Goal: Use online tool/utility: Utilize a website feature to perform a specific function

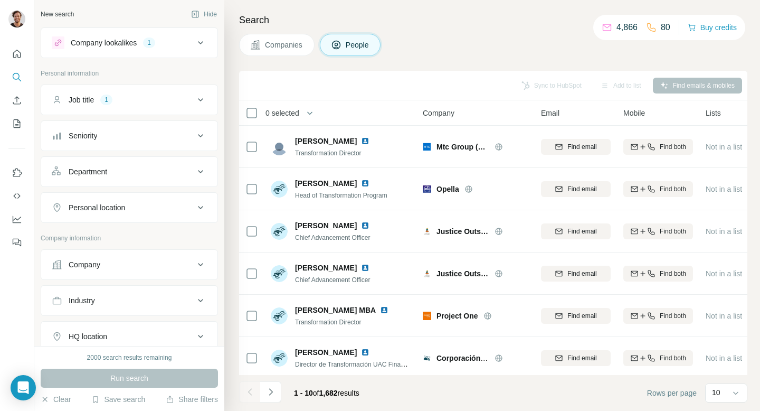
click at [129, 173] on div "Department" at bounding box center [123, 171] width 143 height 11
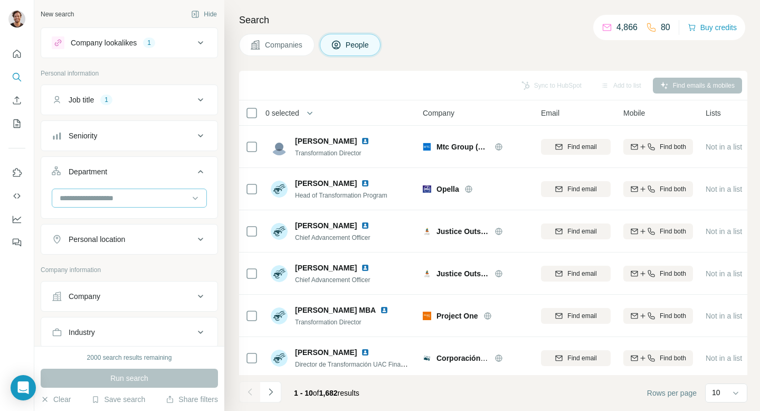
click at [121, 200] on input at bounding box center [124, 198] width 130 height 12
type input "**********"
click at [133, 99] on div "Job title 1" at bounding box center [123, 100] width 143 height 11
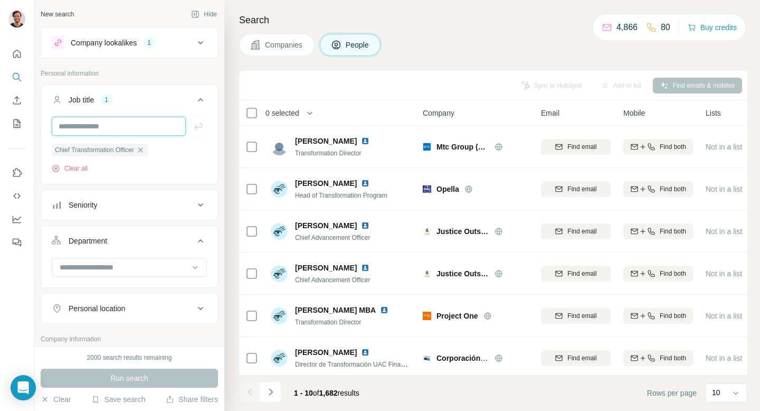
click at [110, 125] on input "text" at bounding box center [119, 126] width 134 height 19
type input "**********"
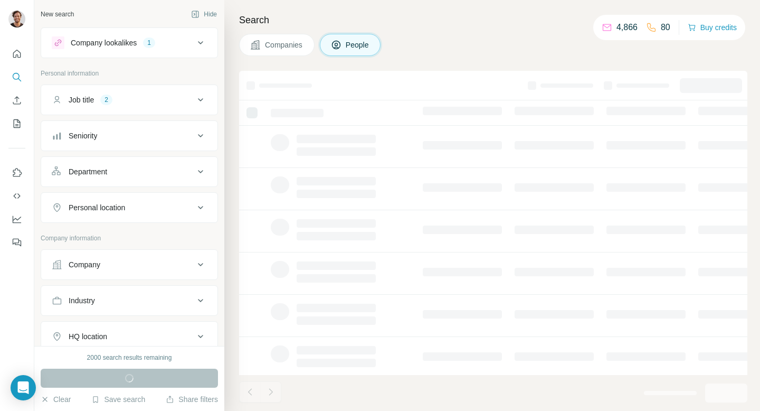
click at [198, 42] on icon at bounding box center [200, 42] width 13 height 13
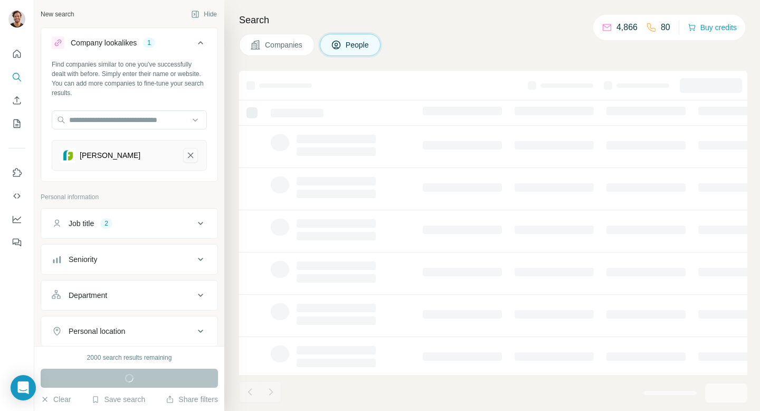
click at [193, 154] on icon "Ferrer-remove-button" at bounding box center [191, 155] width 10 height 11
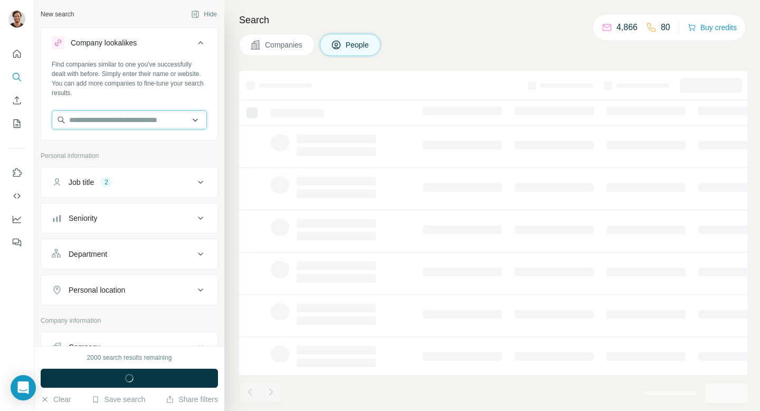
click at [110, 126] on input "text" at bounding box center [129, 119] width 155 height 19
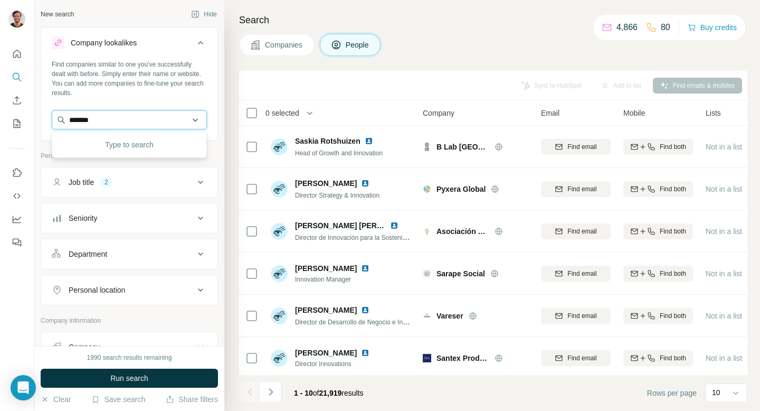
type input "*******"
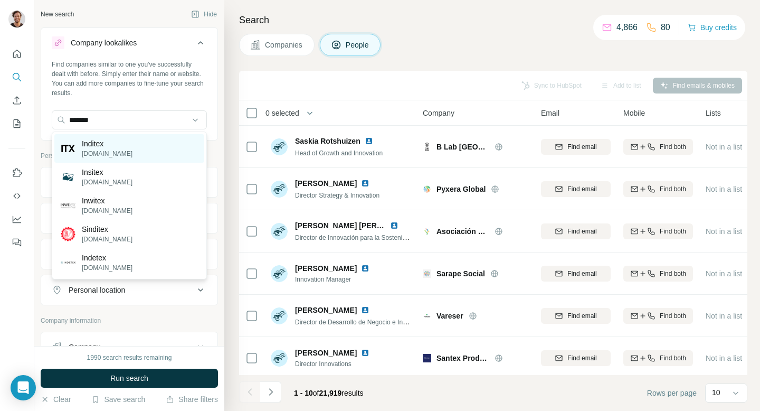
click at [106, 139] on p "Inditex" at bounding box center [107, 143] width 51 height 11
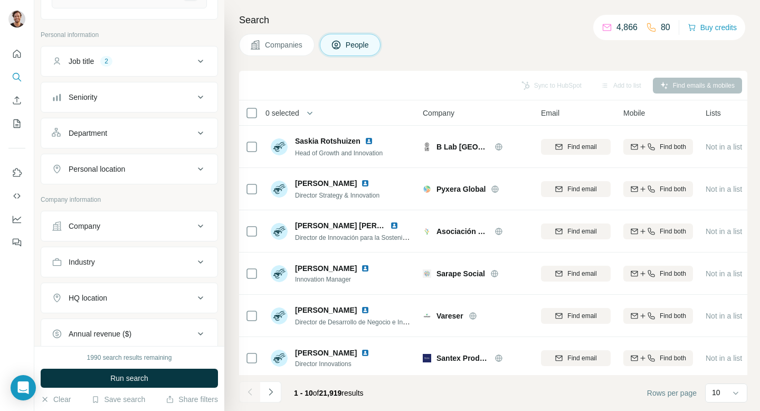
scroll to position [167, 0]
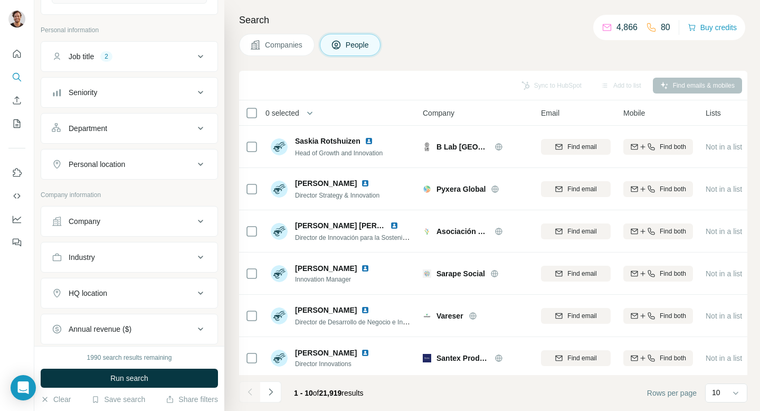
click at [160, 216] on div "Company" at bounding box center [123, 221] width 143 height 11
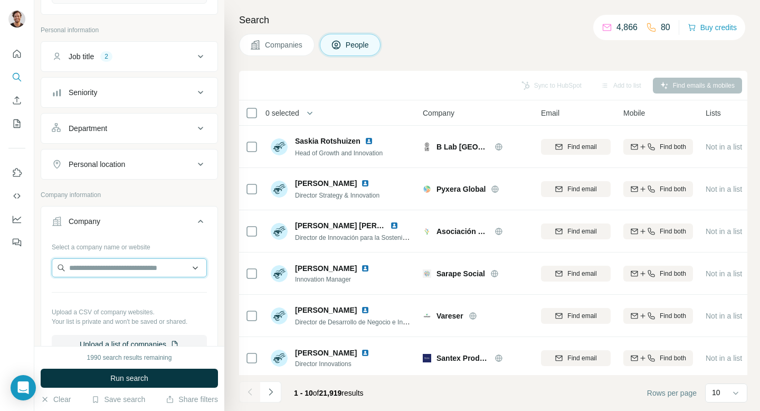
click at [135, 270] on input "text" at bounding box center [129, 267] width 155 height 19
type input "*******"
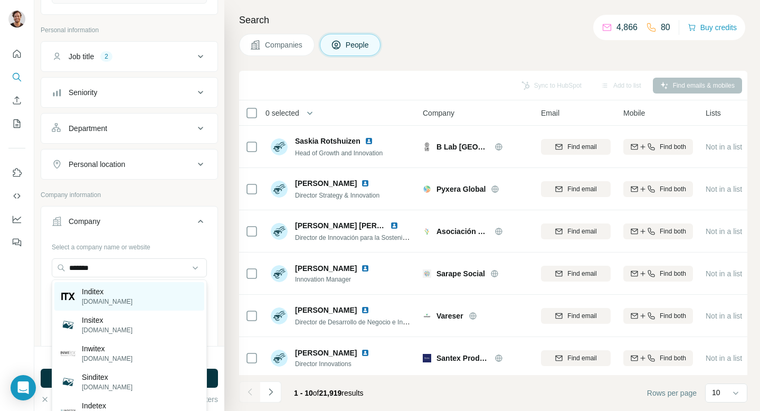
click at [113, 297] on div "Inditex [DOMAIN_NAME]" at bounding box center [129, 296] width 150 height 29
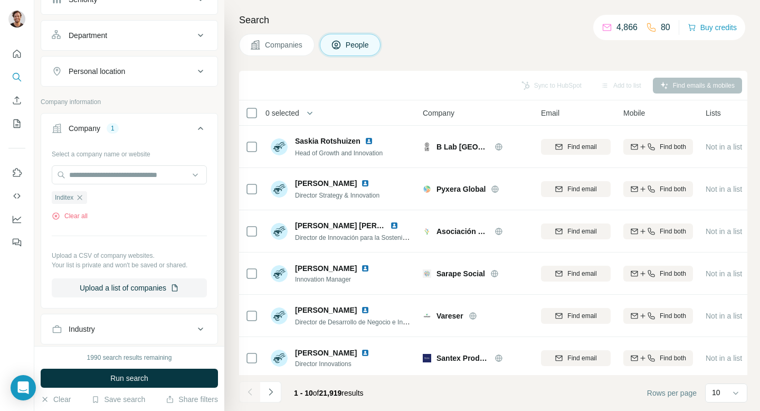
scroll to position [351, 0]
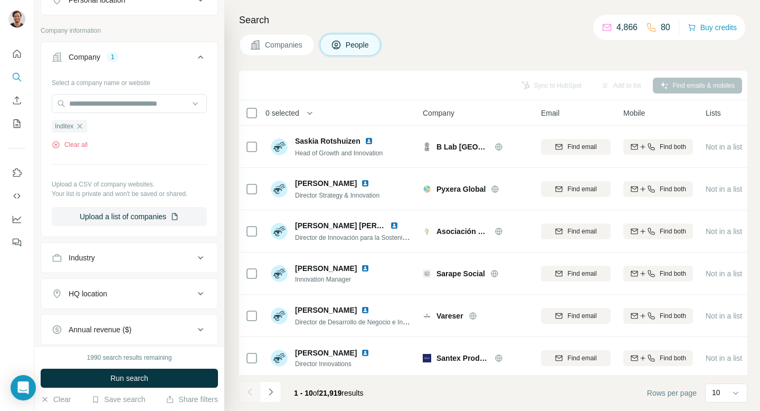
click at [148, 263] on div "Industry" at bounding box center [123, 257] width 143 height 11
click at [137, 280] on input at bounding box center [124, 284] width 130 height 12
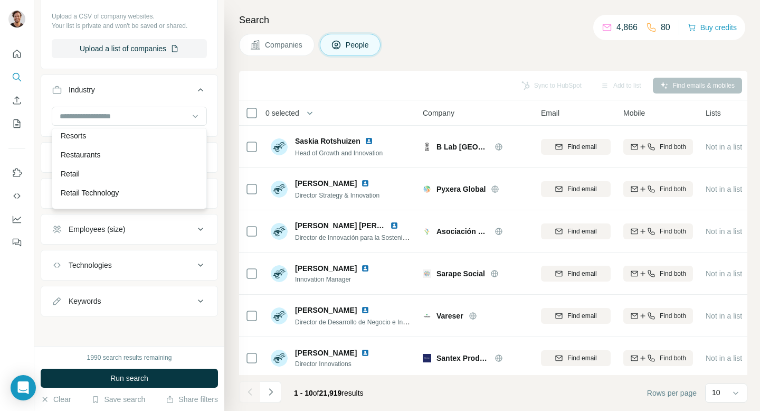
scroll to position [9158, 0]
click at [140, 171] on div "Retail" at bounding box center [129, 175] width 137 height 11
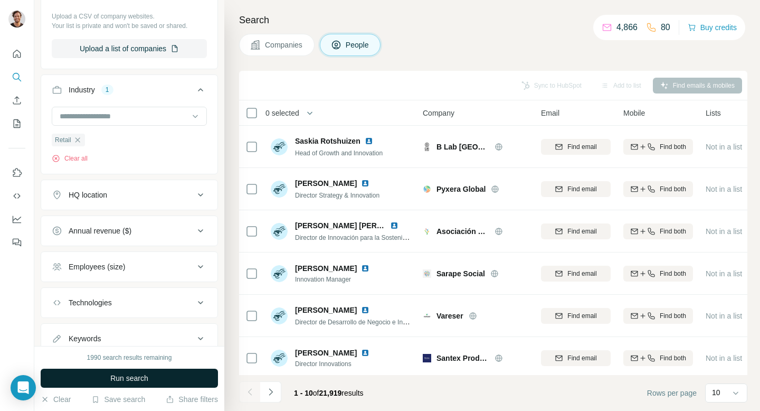
click at [170, 373] on button "Run search" at bounding box center [129, 378] width 177 height 19
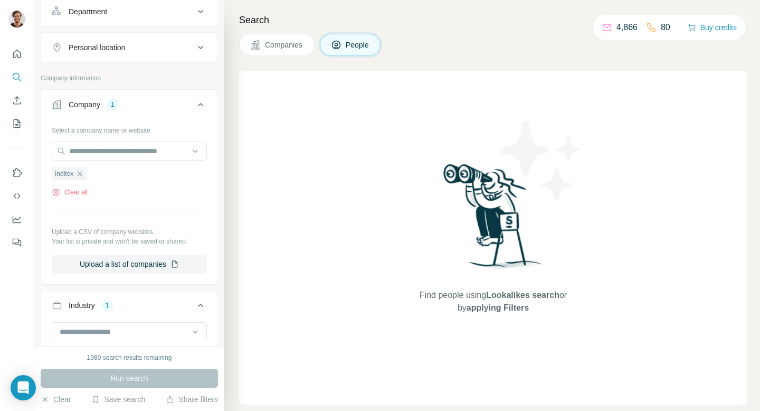
scroll to position [231, 0]
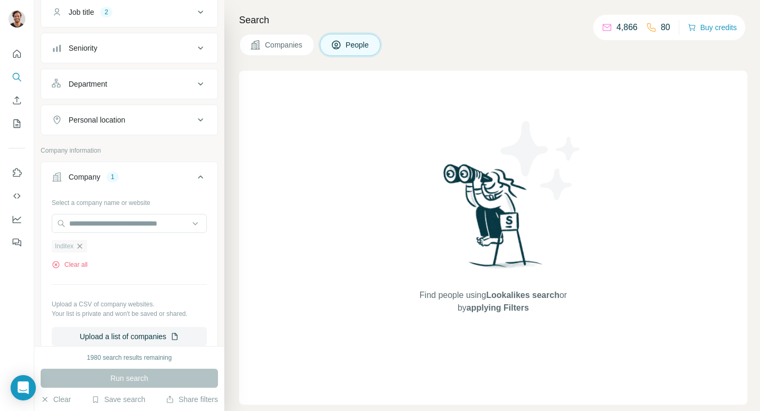
click at [84, 248] on icon "button" at bounding box center [80, 246] width 8 height 8
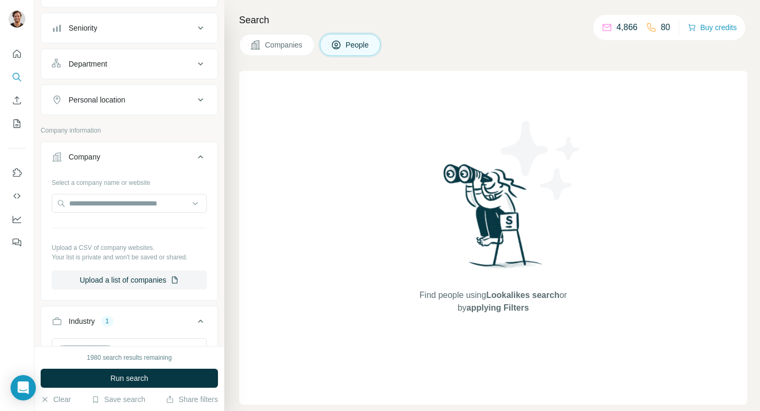
scroll to position [211, 0]
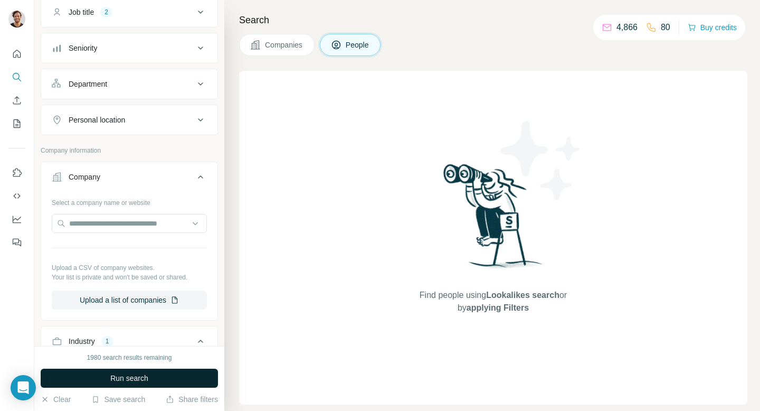
click at [135, 380] on span "Run search" at bounding box center [129, 378] width 38 height 11
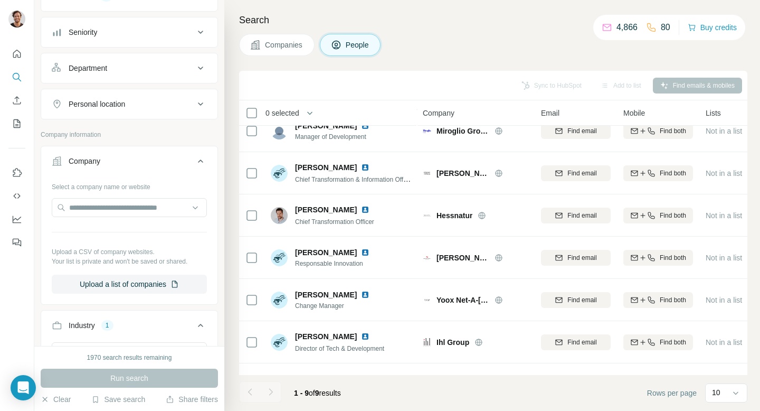
scroll to position [219, 0]
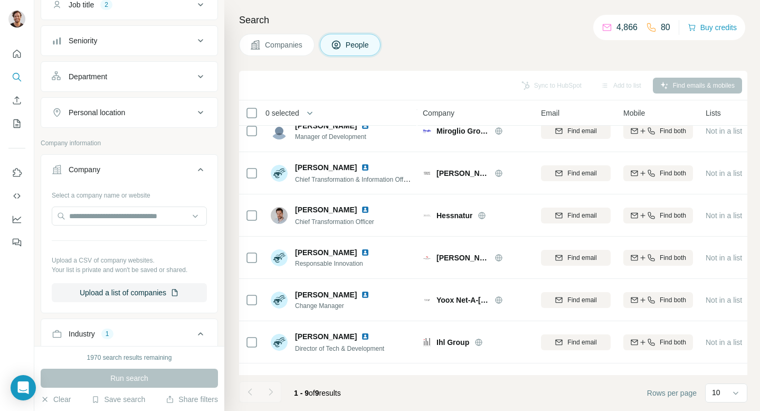
click at [170, 118] on button "Personal location" at bounding box center [129, 112] width 176 height 25
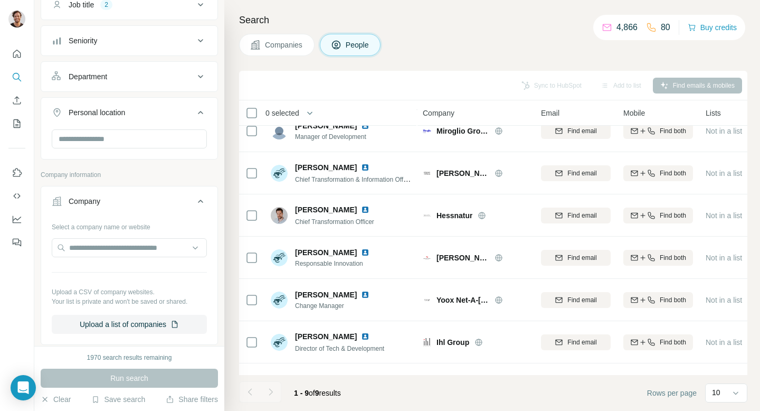
click at [170, 118] on button "Personal location" at bounding box center [129, 115] width 176 height 30
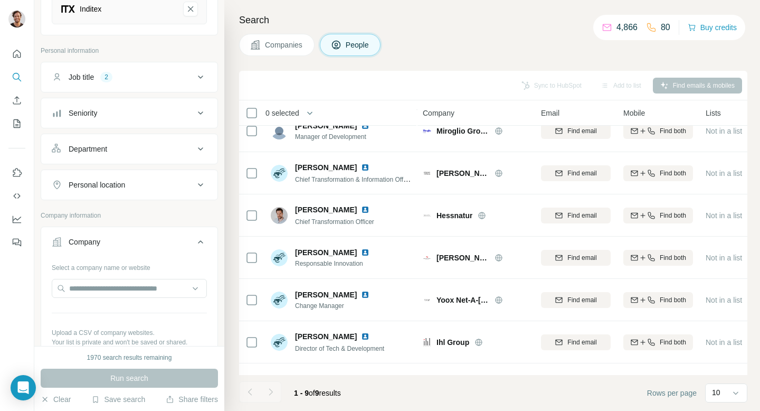
scroll to position [147, 0]
click at [170, 118] on button "Seniority" at bounding box center [129, 112] width 176 height 25
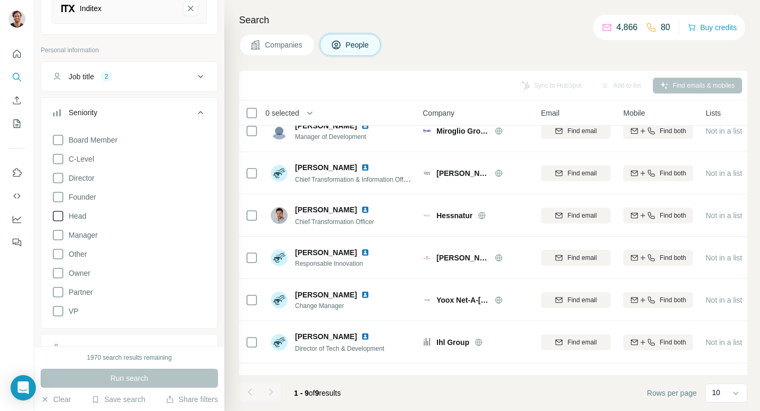
click at [58, 220] on icon at bounding box center [58, 216] width 11 height 11
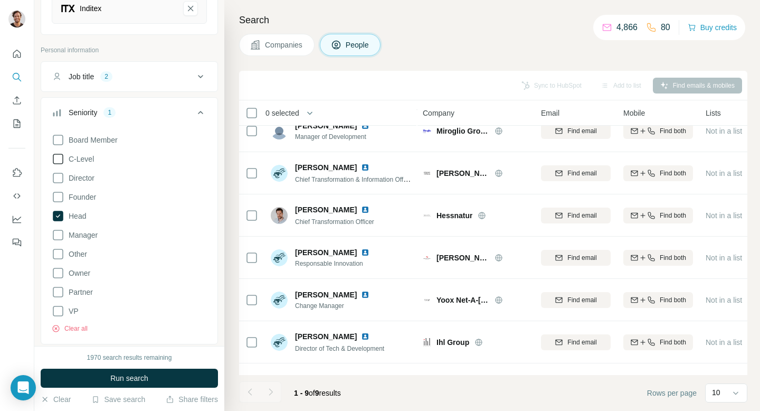
click at [59, 161] on icon at bounding box center [58, 159] width 13 height 13
click at [59, 313] on icon at bounding box center [58, 311] width 13 height 13
click at [124, 383] on button "Run search" at bounding box center [129, 378] width 177 height 19
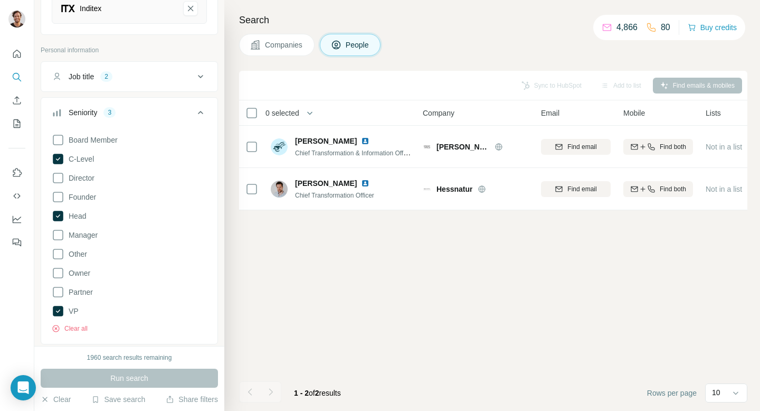
click at [203, 45] on p "Personal information" at bounding box center [129, 50] width 177 height 10
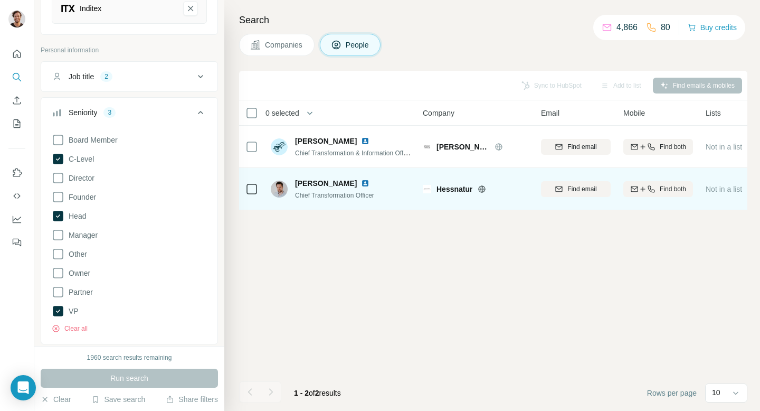
click at [256, 183] on icon at bounding box center [252, 189] width 13 height 13
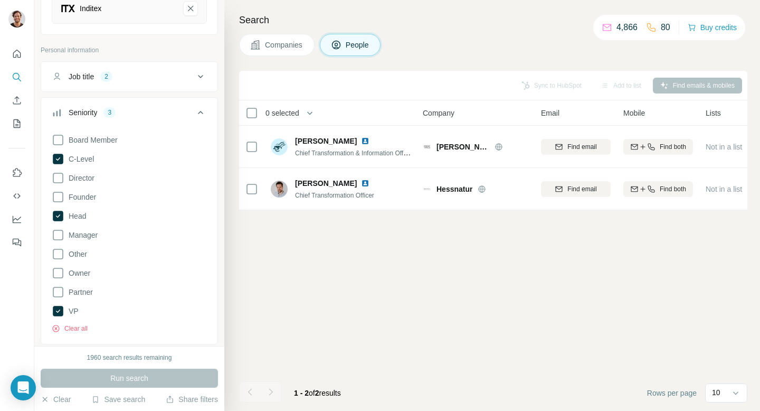
click at [262, 259] on div "Sync to HubSpot Add to list Find emails & mobiles 0 selected People Company Ema…" at bounding box center [493, 241] width 509 height 340
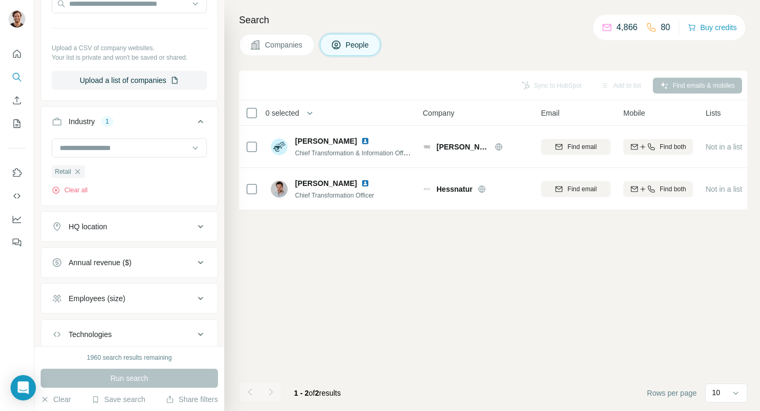
scroll to position [649, 0]
click at [191, 217] on button "HQ location" at bounding box center [129, 224] width 176 height 25
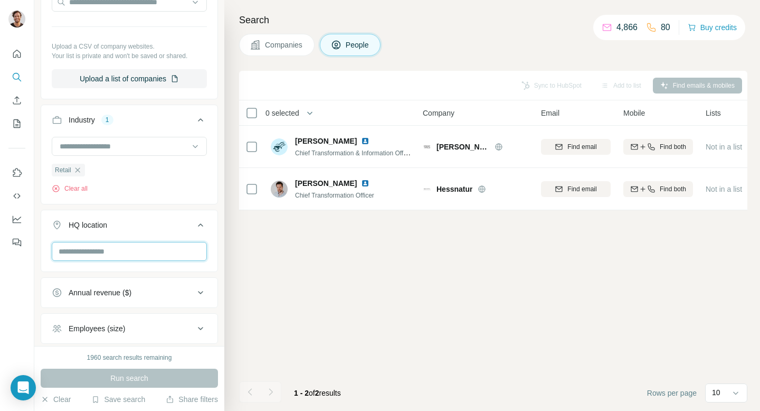
click at [154, 255] on input "text" at bounding box center [129, 251] width 155 height 19
click at [127, 256] on input "*****" at bounding box center [129, 251] width 155 height 19
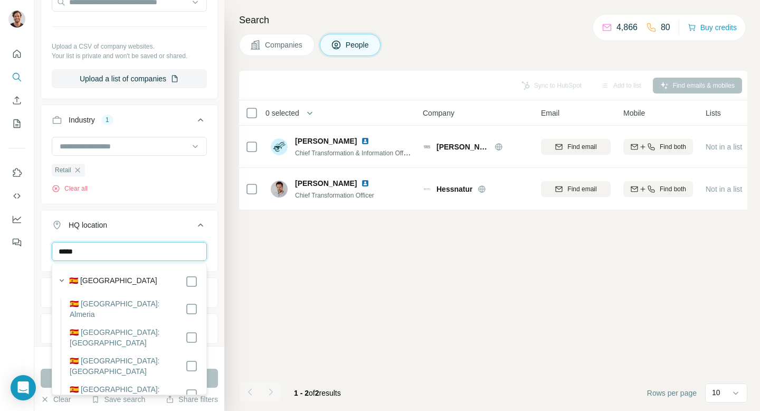
type input "*****"
click at [146, 286] on div "🇪🇸 [GEOGRAPHIC_DATA]" at bounding box center [133, 281] width 129 height 13
click at [200, 196] on div "Retail Clear all" at bounding box center [129, 169] width 176 height 65
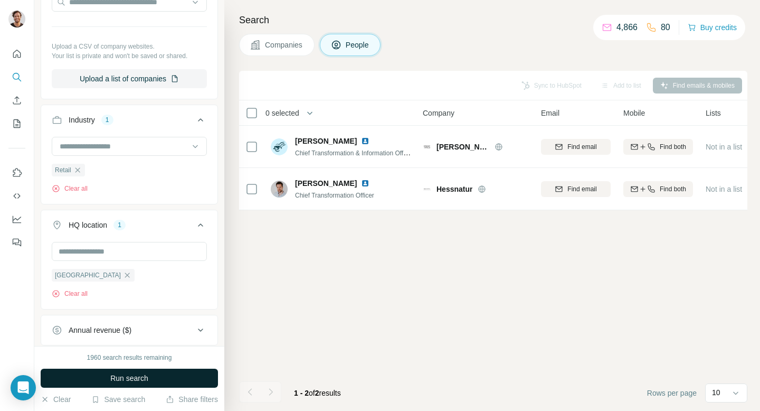
click at [194, 378] on button "Run search" at bounding box center [129, 378] width 177 height 19
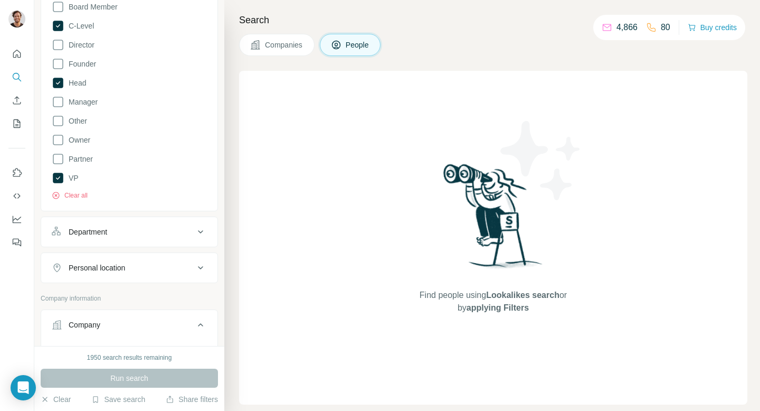
scroll to position [277, 0]
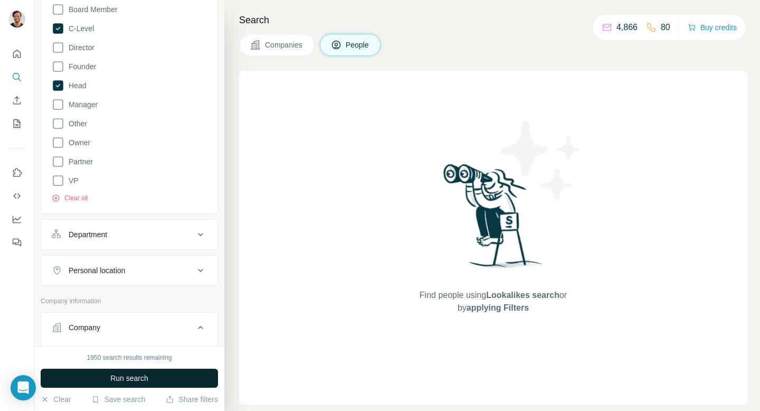
click at [147, 382] on span "Run search" at bounding box center [129, 378] width 38 height 11
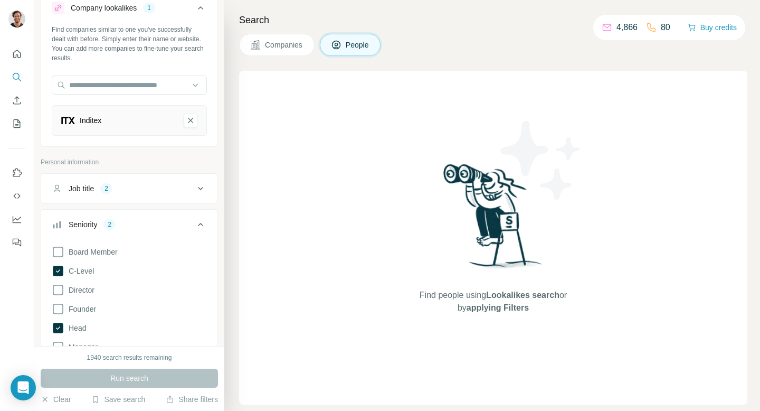
scroll to position [23, 0]
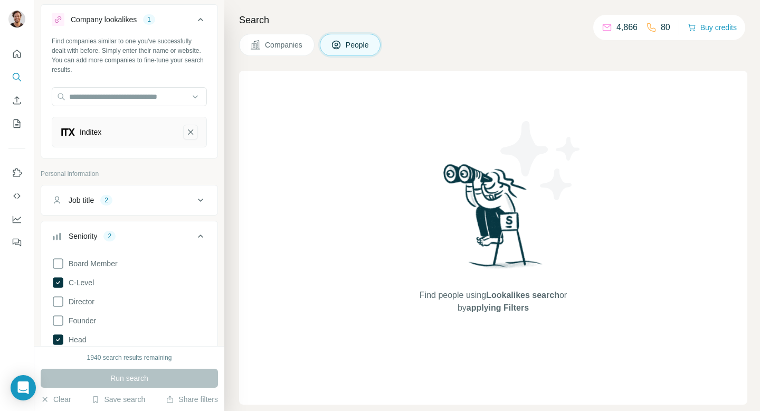
click at [195, 134] on button "Inditex-remove-button" at bounding box center [190, 132] width 15 height 15
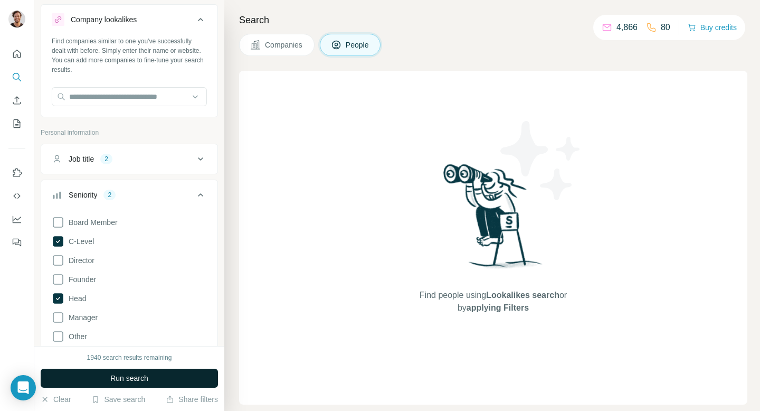
click at [123, 382] on span "Run search" at bounding box center [129, 378] width 38 height 11
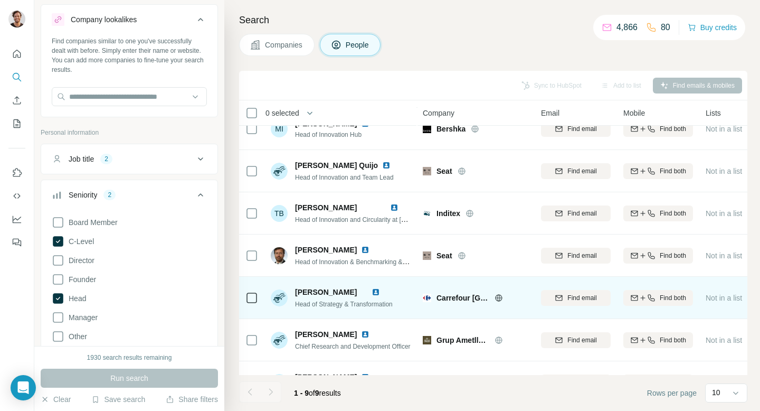
scroll to position [131, 0]
